Goal: Task Accomplishment & Management: Manage account settings

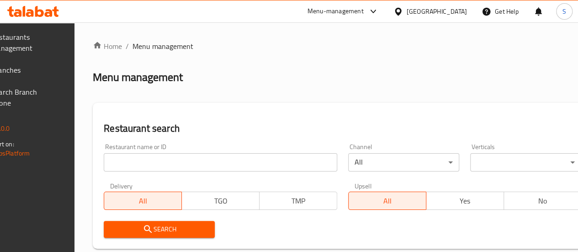
click at [29, 66] on span "Branches" at bounding box center [23, 69] width 65 height 11
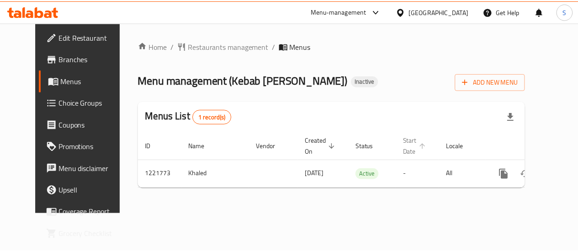
scroll to position [0, 3]
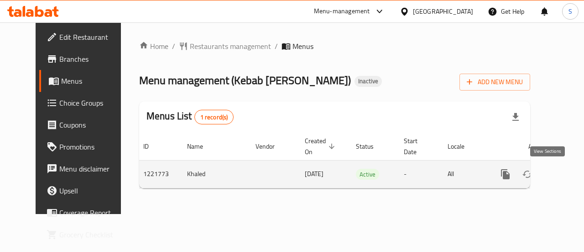
click at [566, 175] on icon "enhanced table" at bounding box center [571, 173] width 11 height 11
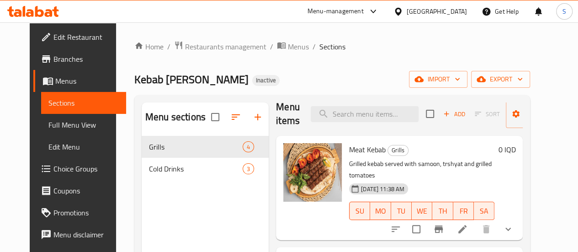
scroll to position [11, 0]
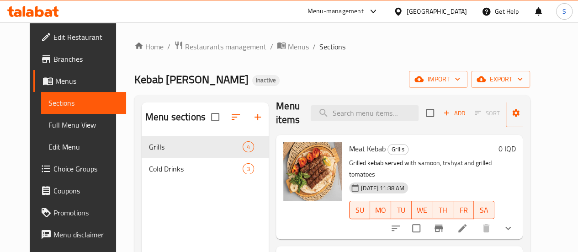
drag, startPoint x: 233, startPoint y: 183, endPoint x: 418, endPoint y: 138, distance: 190.8
click at [418, 138] on div "Meat Kebab Grills Grilled kebab served with samoon, trshyat and grilled tomatoe…" at bounding box center [399, 187] width 247 height 104
click at [468, 222] on icon at bounding box center [462, 227] width 11 height 11
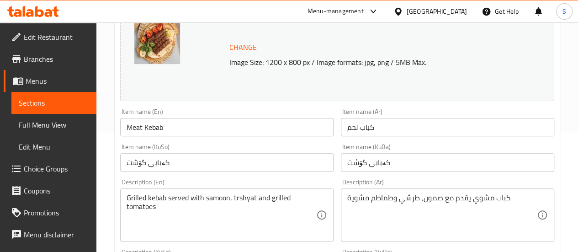
scroll to position [119, 0]
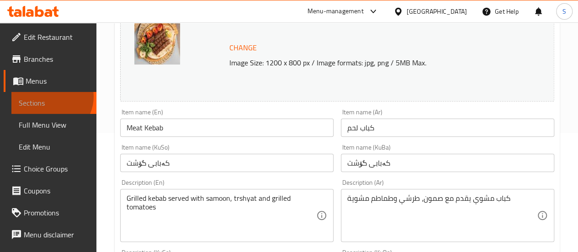
click at [50, 96] on link "Sections" at bounding box center [53, 103] width 85 height 22
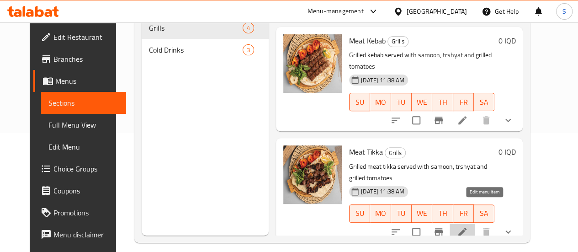
click at [466, 227] on icon at bounding box center [462, 231] width 8 height 8
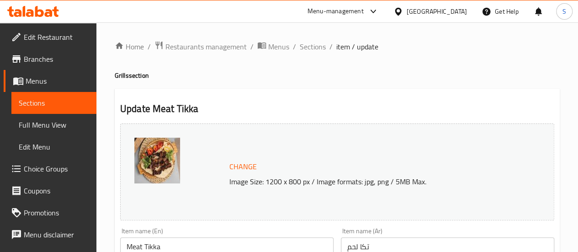
scroll to position [0, 0]
click at [34, 101] on span "Sections" at bounding box center [54, 102] width 70 height 11
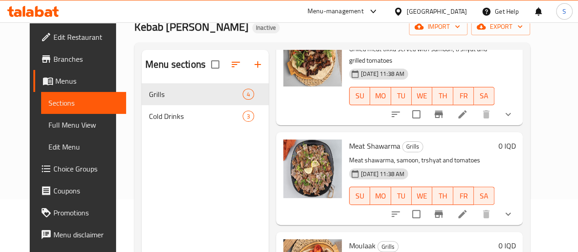
scroll to position [53, 0]
click at [468, 208] on icon at bounding box center [462, 213] width 11 height 11
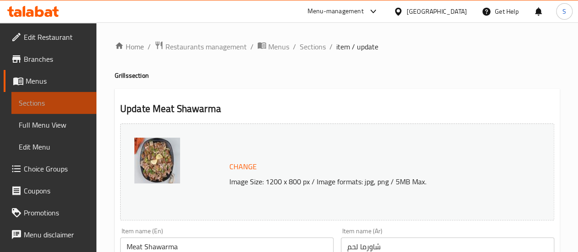
click at [56, 105] on span "Sections" at bounding box center [54, 102] width 70 height 11
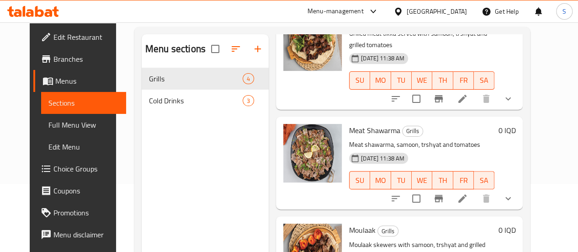
scroll to position [128, 0]
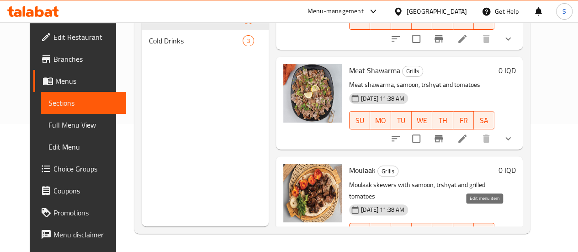
click at [468, 244] on icon at bounding box center [462, 249] width 11 height 11
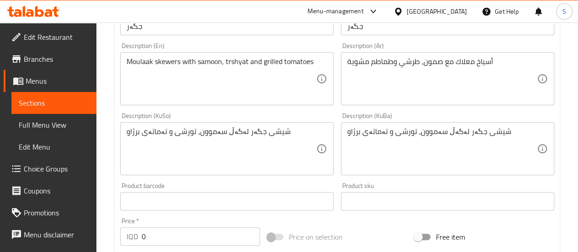
scroll to position [458, 0]
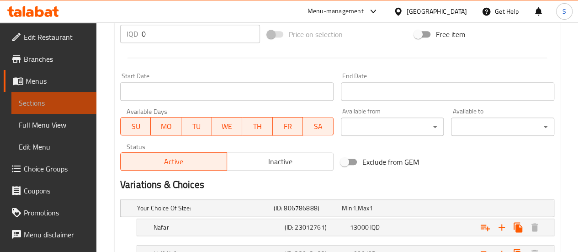
click at [58, 101] on span "Sections" at bounding box center [54, 102] width 70 height 11
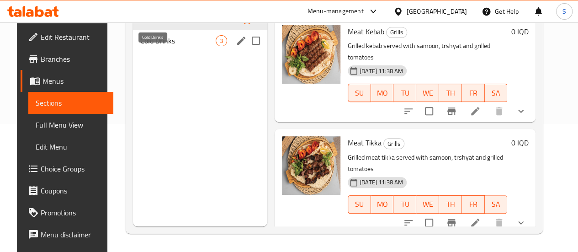
click at [157, 46] on span "Cold Drinks" at bounding box center [177, 40] width 75 height 11
